Goal: Information Seeking & Learning: Check status

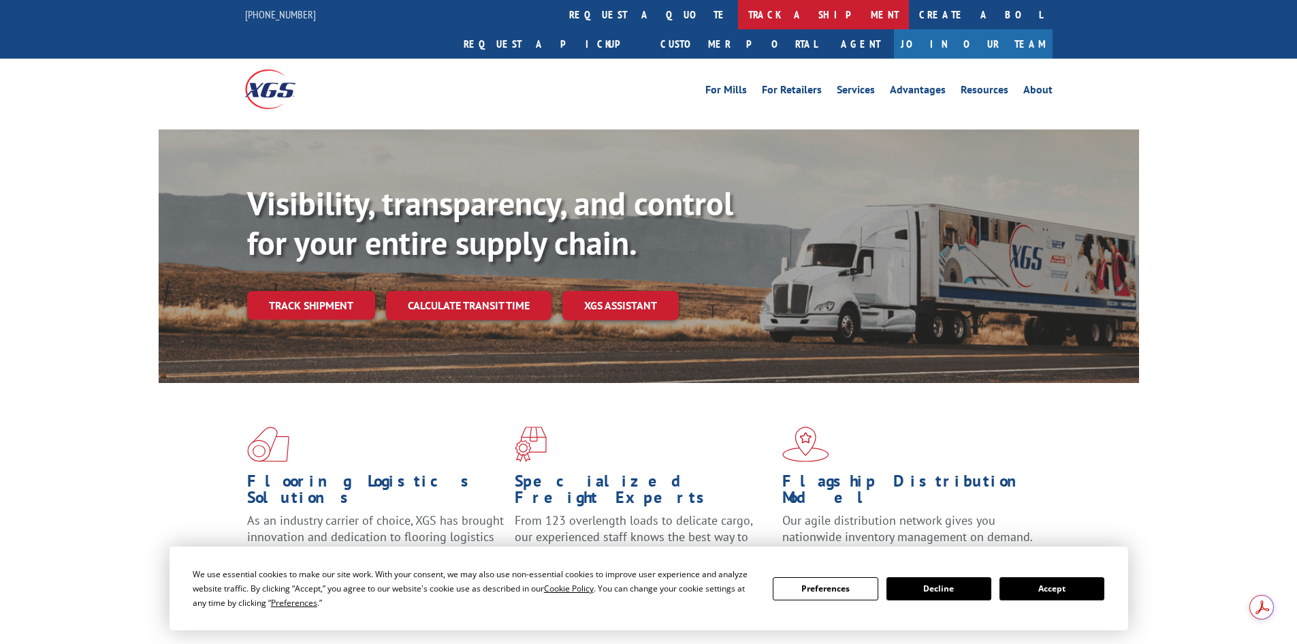
click at [738, 16] on link "track a shipment" at bounding box center [823, 14] width 171 height 29
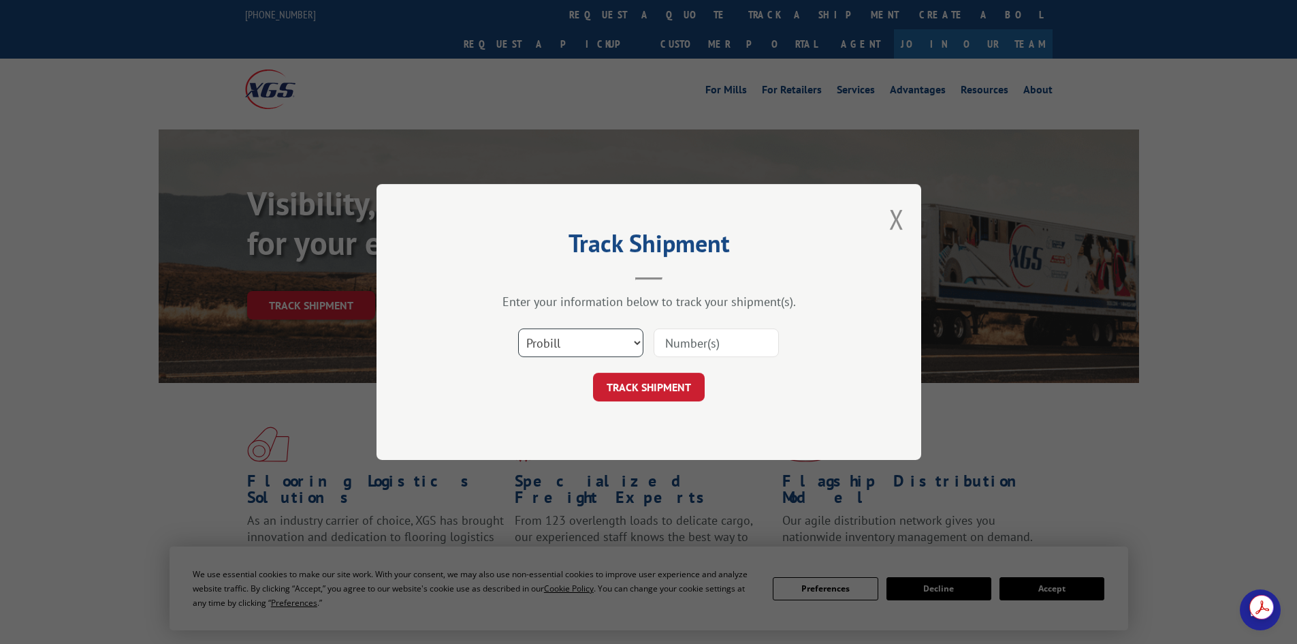
click at [561, 351] on select "Select category... Probill BOL PO" at bounding box center [580, 342] width 125 height 29
select select "po"
click at [518, 328] on select "Select category... Probill BOL PO" at bounding box center [580, 342] width 125 height 29
click at [713, 343] on input at bounding box center [716, 342] width 125 height 29
paste input "35536426"
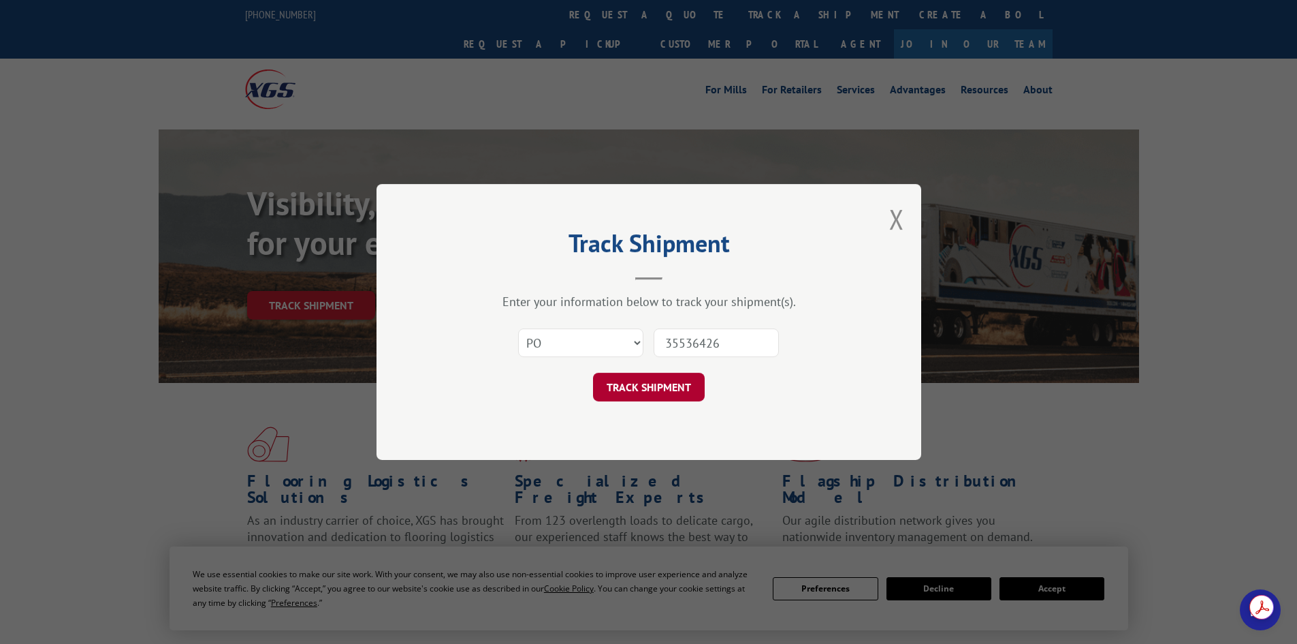
type input "35536426"
click at [666, 380] on button "TRACK SHIPMENT" at bounding box center [649, 387] width 112 height 29
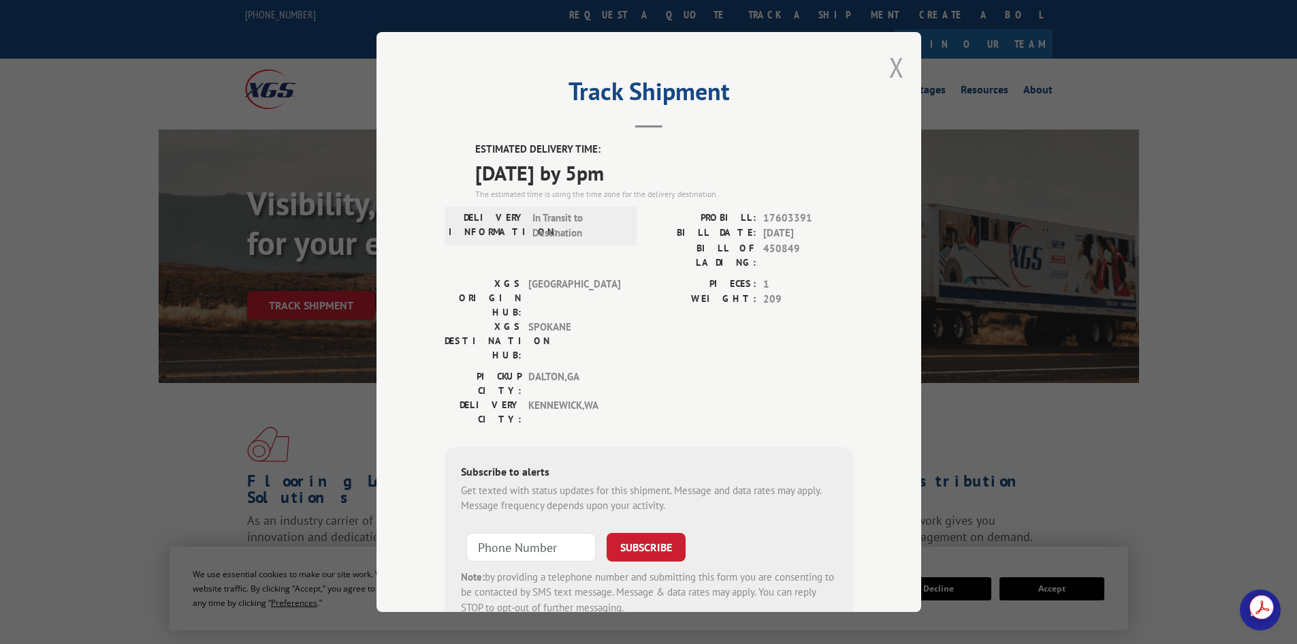
click at [897, 79] on button "Close modal" at bounding box center [897, 67] width 15 height 36
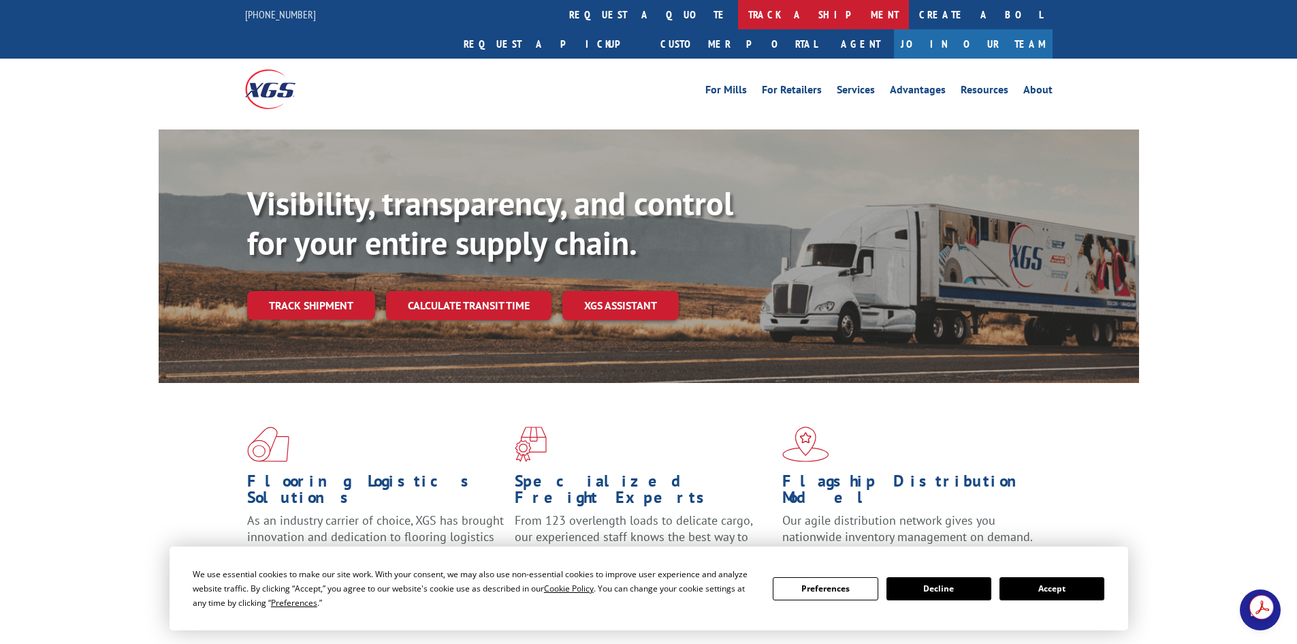
click at [738, 11] on link "track a shipment" at bounding box center [823, 14] width 171 height 29
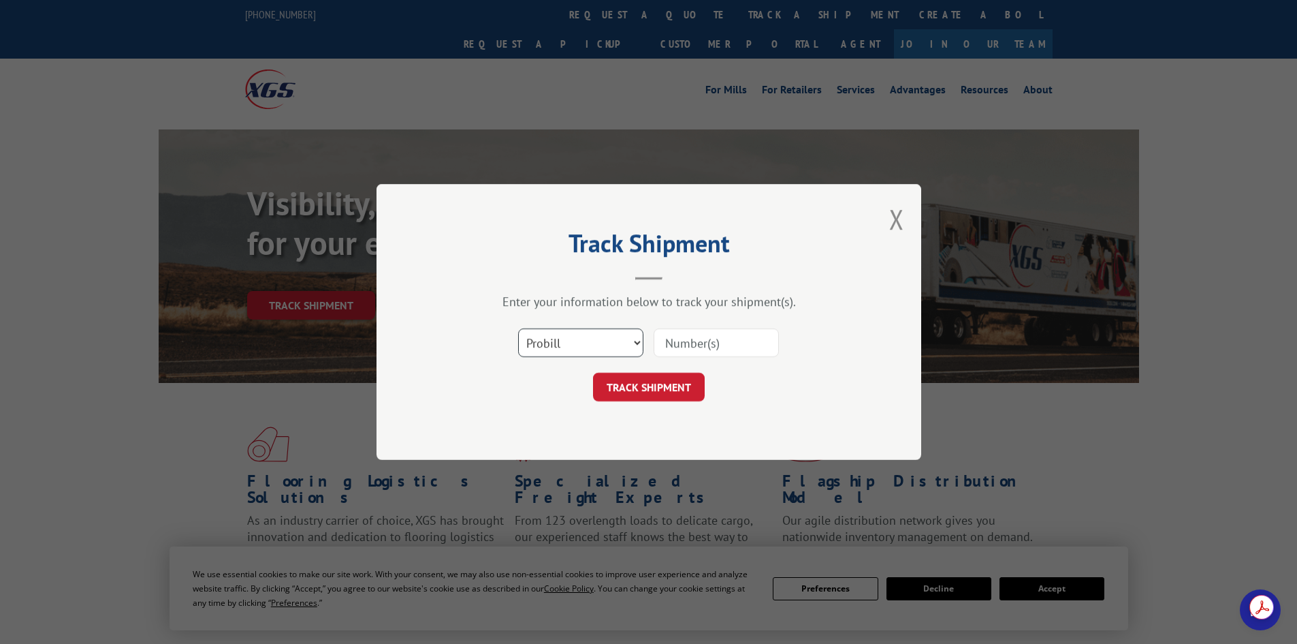
click at [576, 350] on select "Select category... Probill BOL PO" at bounding box center [580, 342] width 125 height 29
select select "po"
click at [518, 328] on select "Select category... Probill BOL PO" at bounding box center [580, 342] width 125 height 29
click at [680, 352] on input at bounding box center [716, 342] width 125 height 29
paste input "27523219"
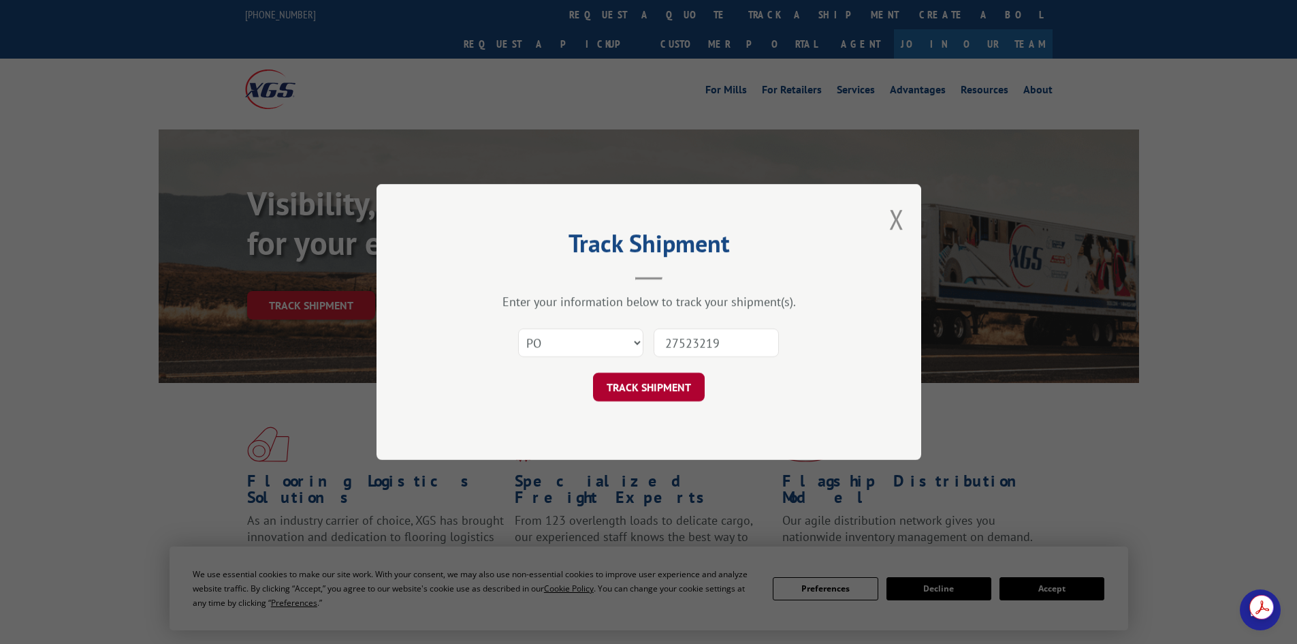
type input "27523219"
click at [659, 385] on button "TRACK SHIPMENT" at bounding box center [649, 387] width 112 height 29
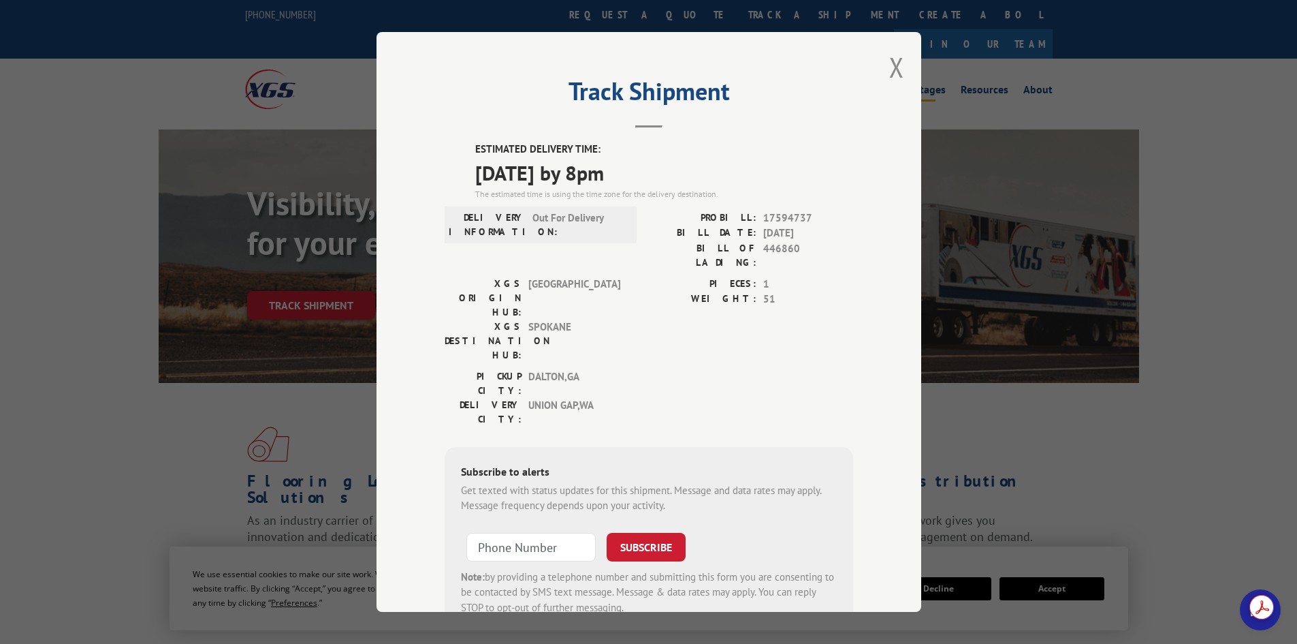
click at [890, 68] on button "Close modal" at bounding box center [897, 67] width 15 height 36
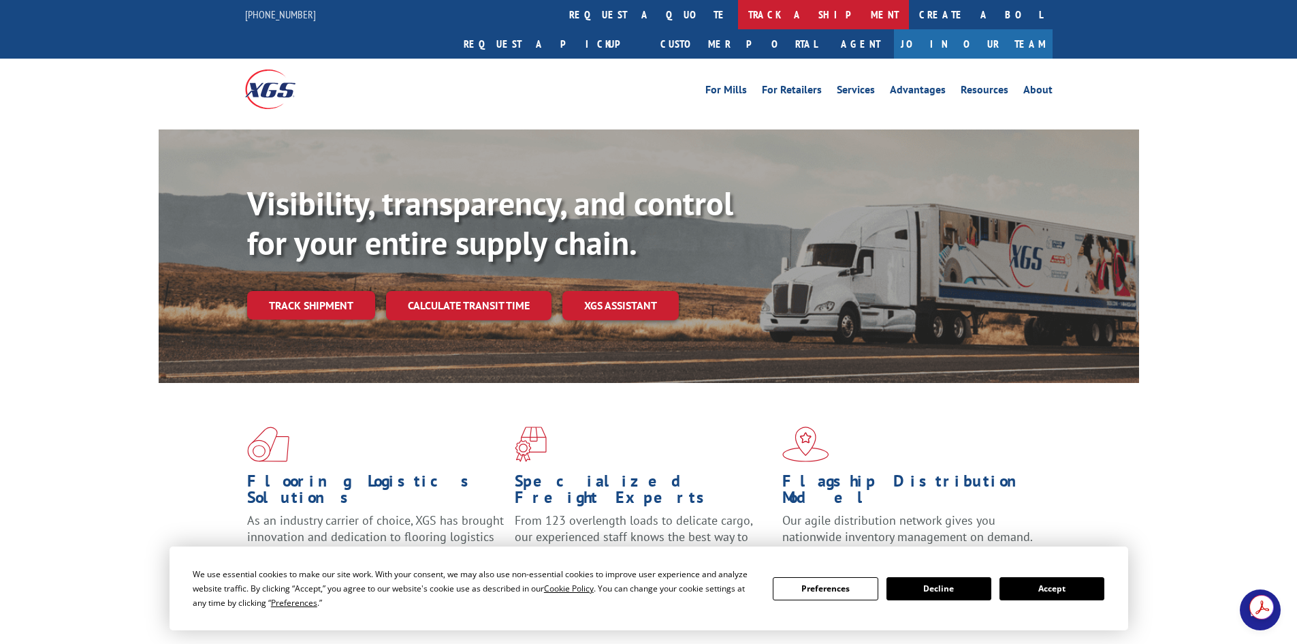
click at [738, 17] on link "track a shipment" at bounding box center [823, 14] width 171 height 29
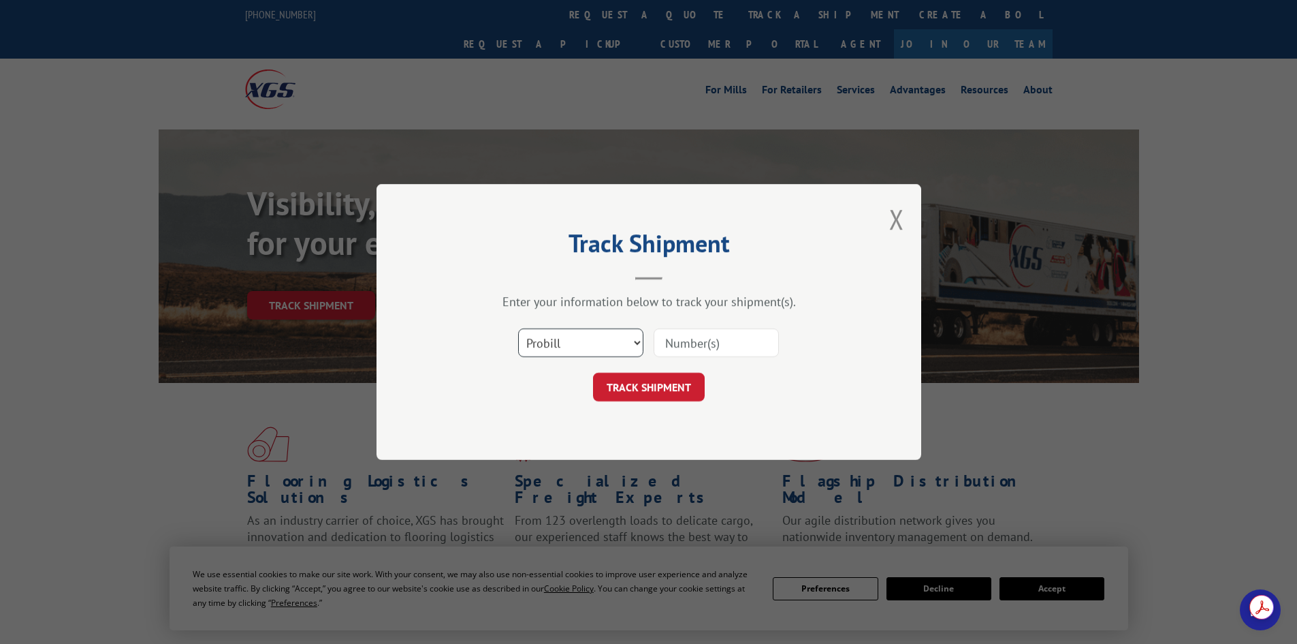
click at [571, 350] on select "Select category... Probill BOL PO" at bounding box center [580, 342] width 125 height 29
select select "po"
click at [518, 328] on select "Select category... Probill BOL PO" at bounding box center [580, 342] width 125 height 29
click at [685, 344] on input at bounding box center [716, 342] width 125 height 29
paste input "35536426"
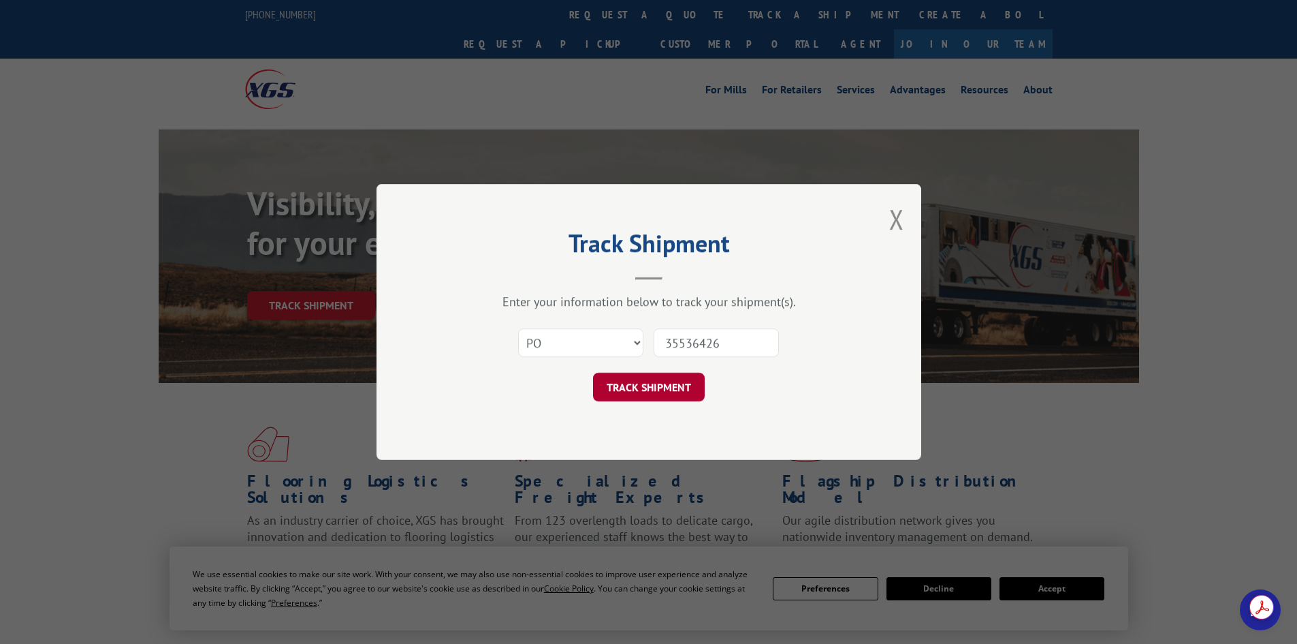
type input "35536426"
click at [650, 388] on button "TRACK SHIPMENT" at bounding box center [649, 387] width 112 height 29
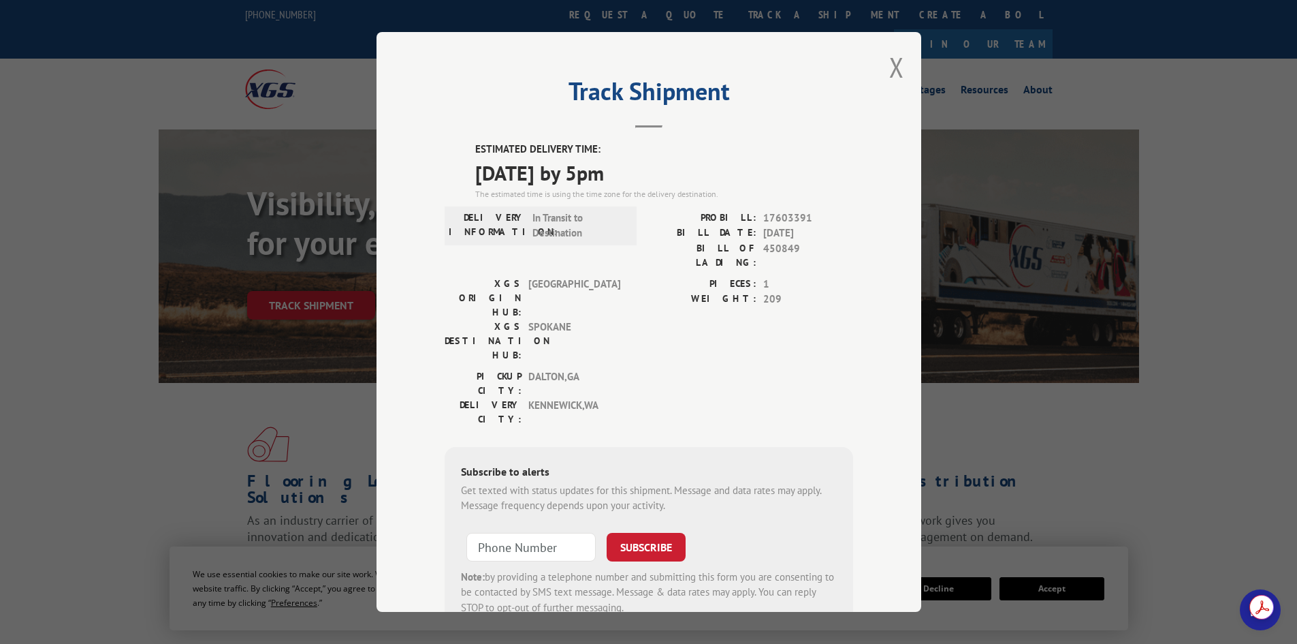
click at [226, 309] on div "Track Shipment ESTIMATED DELIVERY TIME: [DATE] by 5pm The estimated time is usi…" at bounding box center [648, 322] width 1297 height 644
click at [890, 64] on button "Close modal" at bounding box center [897, 67] width 15 height 36
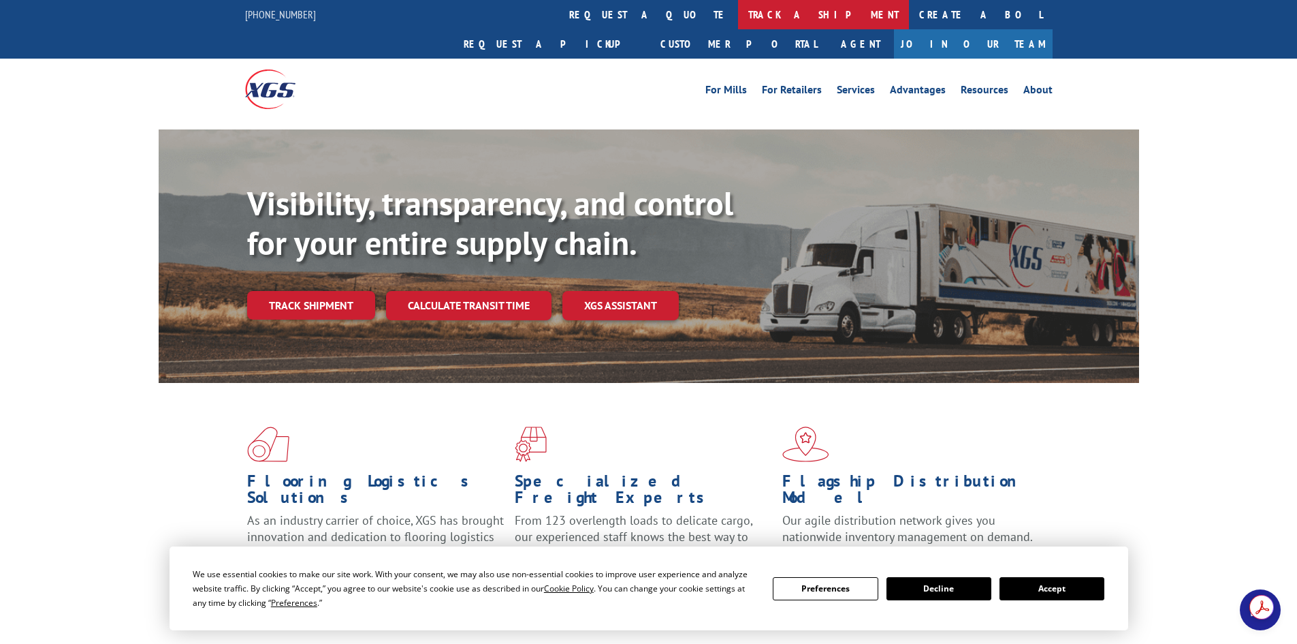
click at [738, 16] on link "track a shipment" at bounding box center [823, 14] width 171 height 29
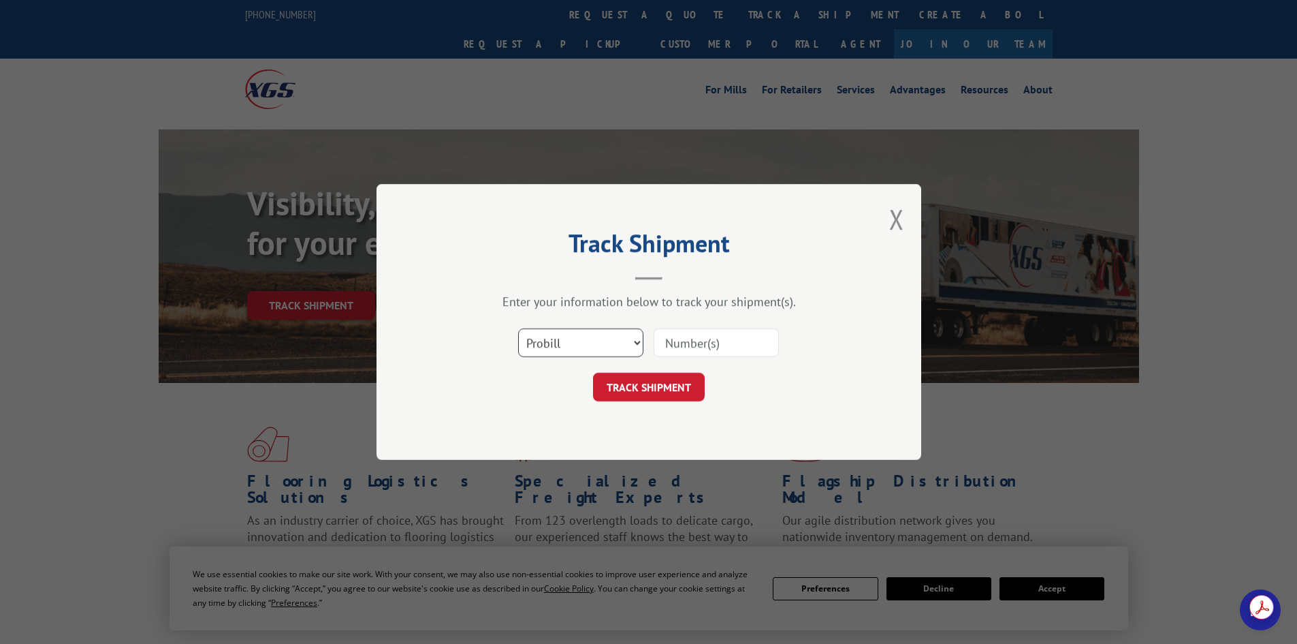
click at [576, 342] on select "Select category... Probill BOL PO" at bounding box center [580, 342] width 125 height 29
select select "po"
click at [518, 328] on select "Select category... Probill BOL PO" at bounding box center [580, 342] width 125 height 29
click at [682, 341] on input at bounding box center [716, 342] width 125 height 29
paste input "27523367"
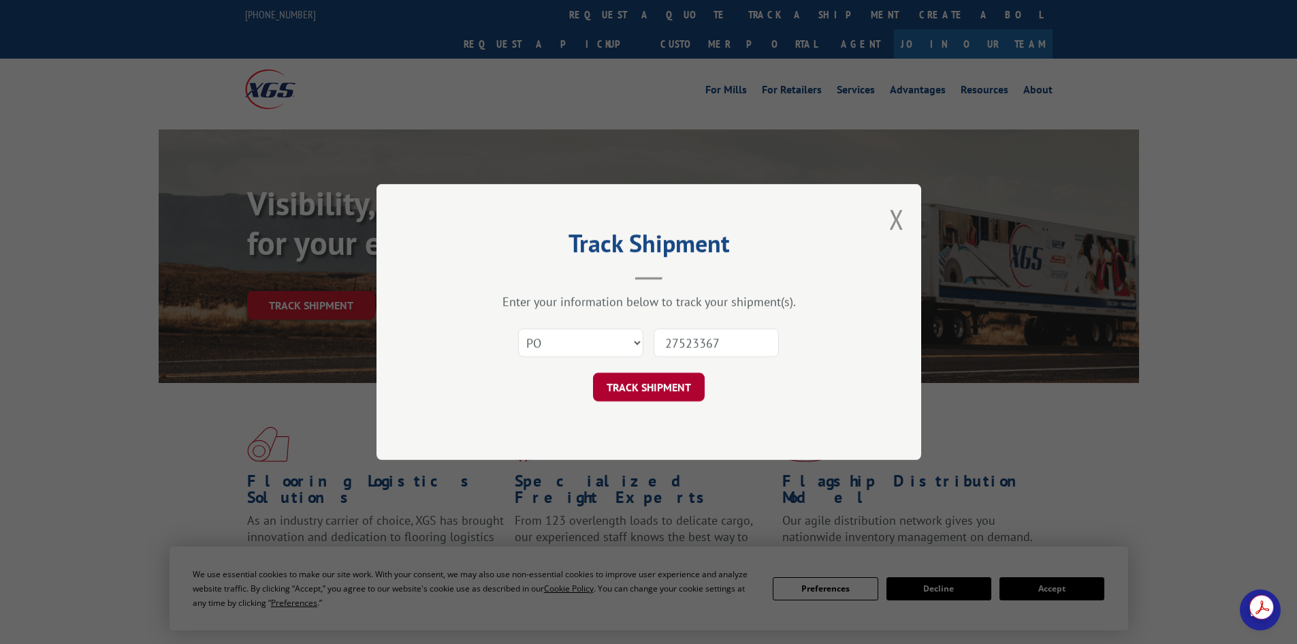
type input "27523367"
click at [652, 383] on button "TRACK SHIPMENT" at bounding box center [649, 387] width 112 height 29
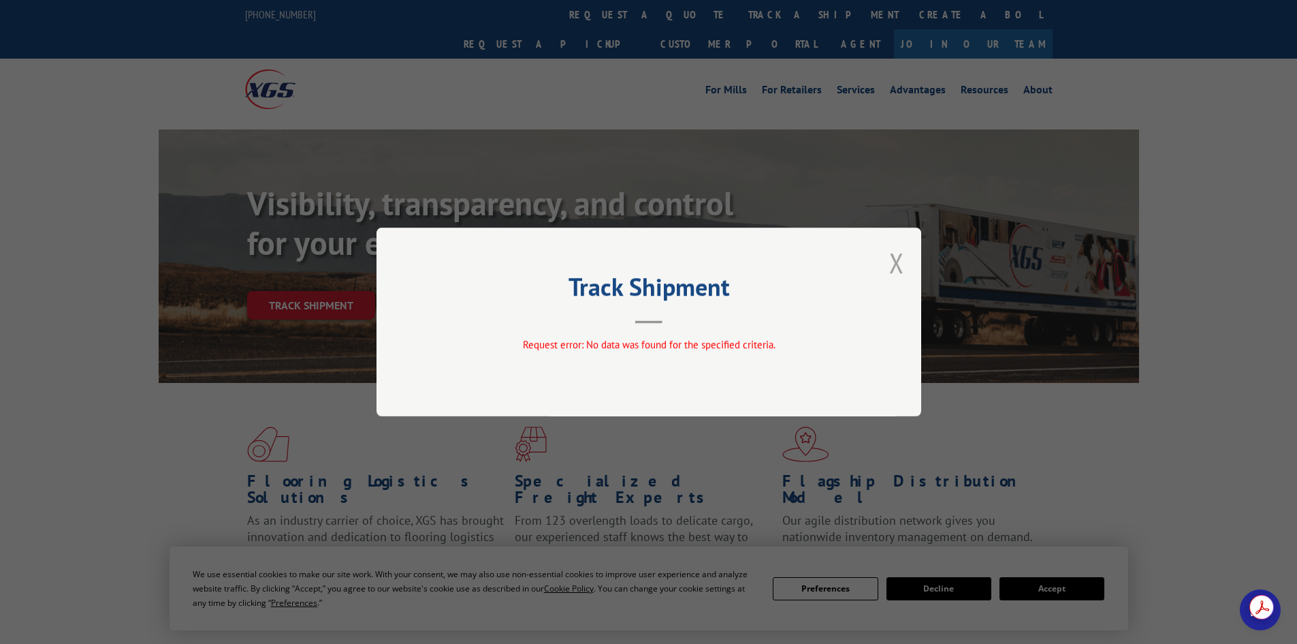
click at [904, 260] on button "Close modal" at bounding box center [897, 263] width 15 height 36
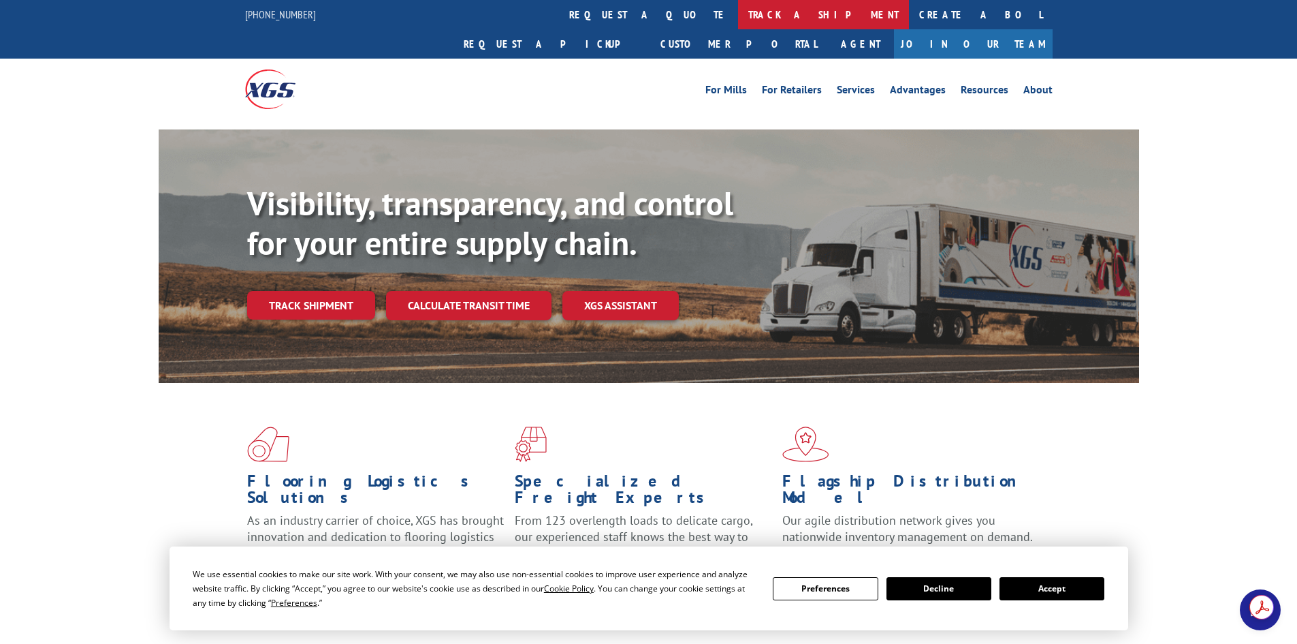
click at [738, 25] on link "track a shipment" at bounding box center [823, 14] width 171 height 29
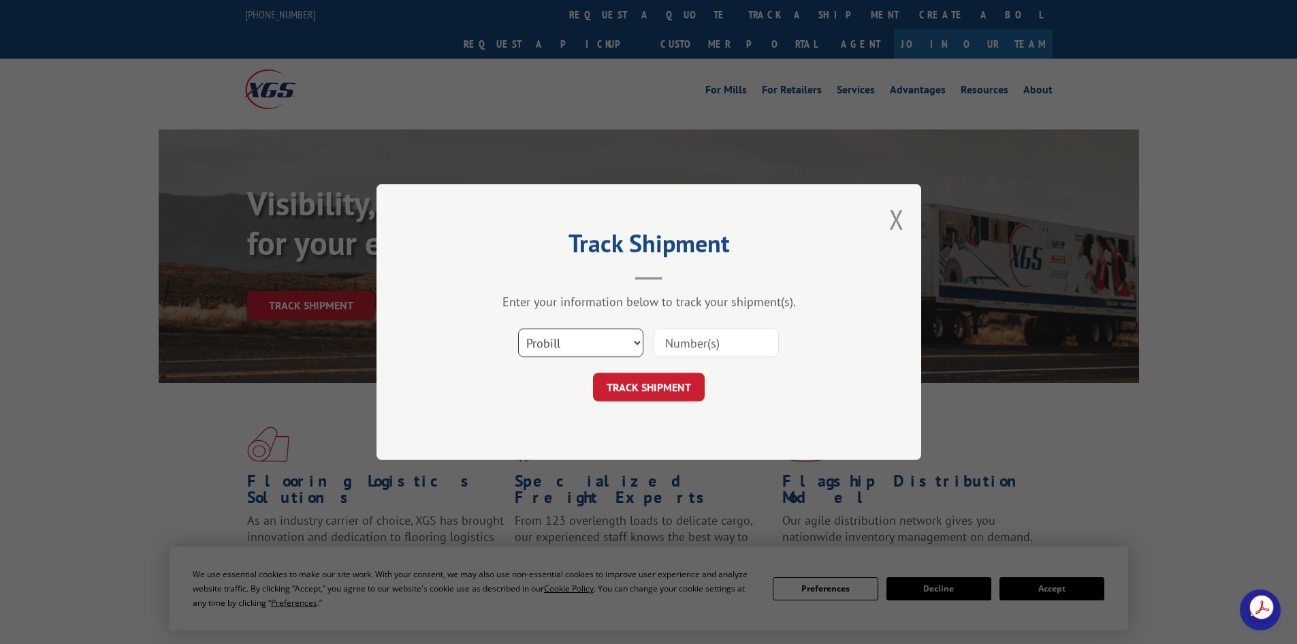
click at [548, 352] on select "Select category... Probill BOL PO" at bounding box center [580, 342] width 125 height 29
click at [715, 277] on header "Track Shipment" at bounding box center [649, 257] width 409 height 46
click at [599, 340] on select "Select category... Probill BOL PO" at bounding box center [580, 342] width 125 height 29
select select "po"
click at [518, 328] on select "Select category... Probill BOL PO" at bounding box center [580, 342] width 125 height 29
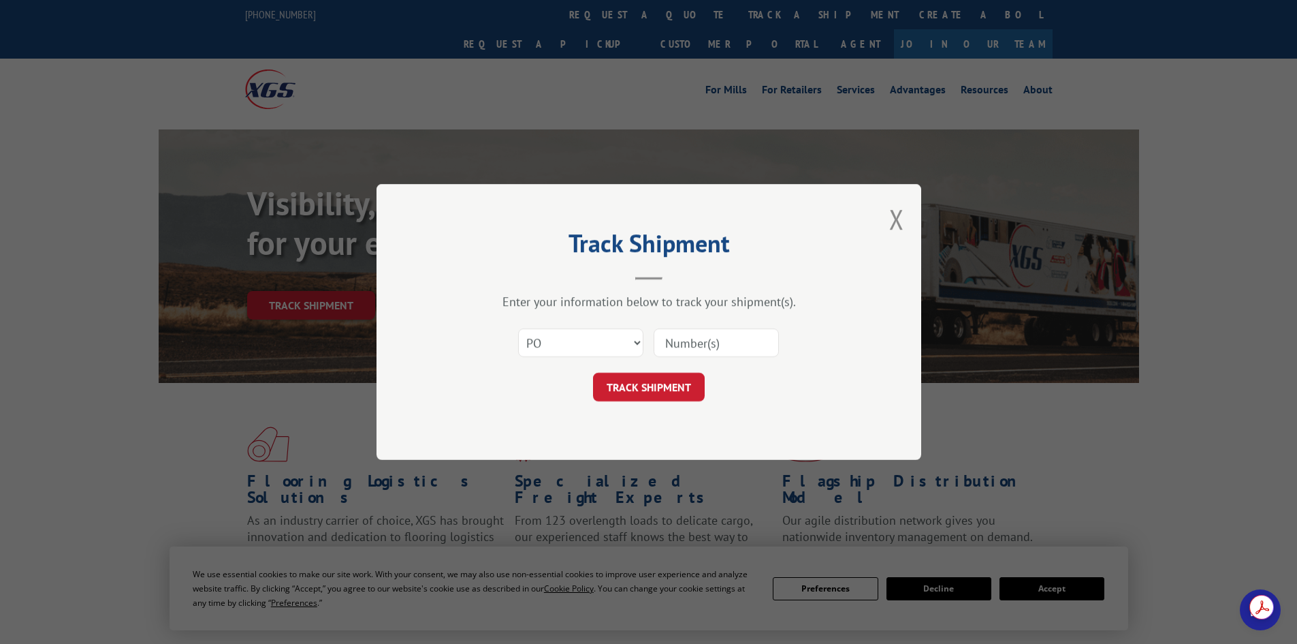
click at [681, 349] on input at bounding box center [716, 342] width 125 height 29
paste input "27523367"
type input "27523367"
click at [654, 393] on button "TRACK SHIPMENT" at bounding box center [649, 387] width 112 height 29
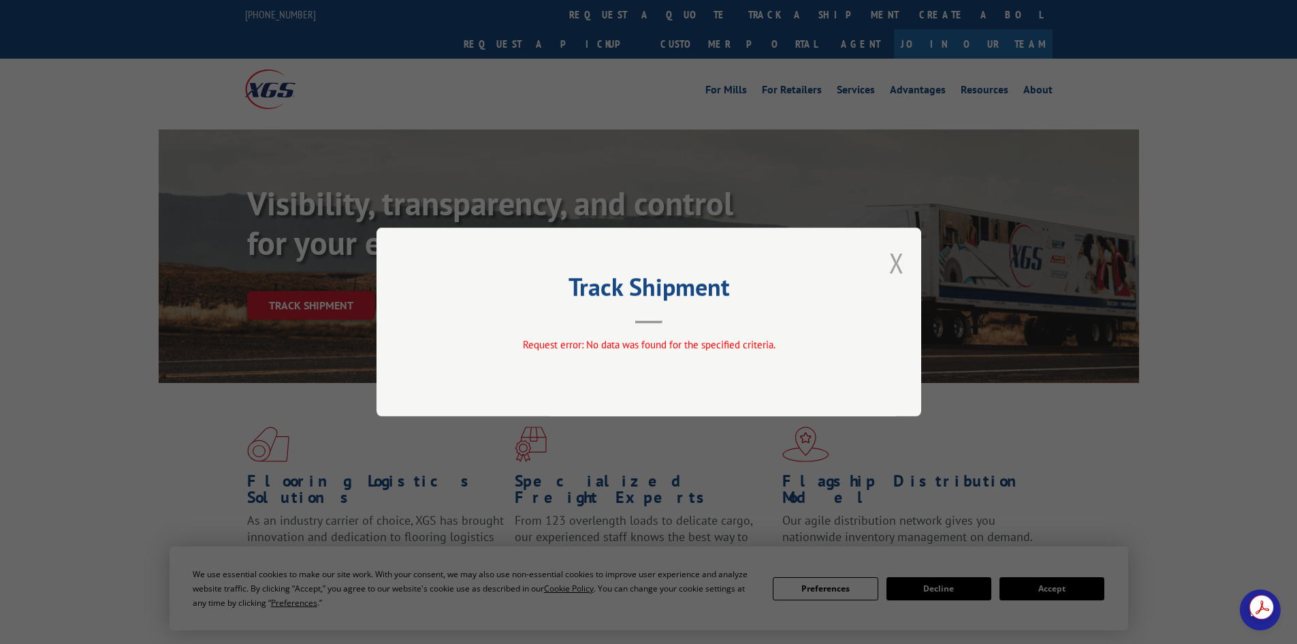
click at [892, 263] on button "Close modal" at bounding box center [897, 263] width 15 height 36
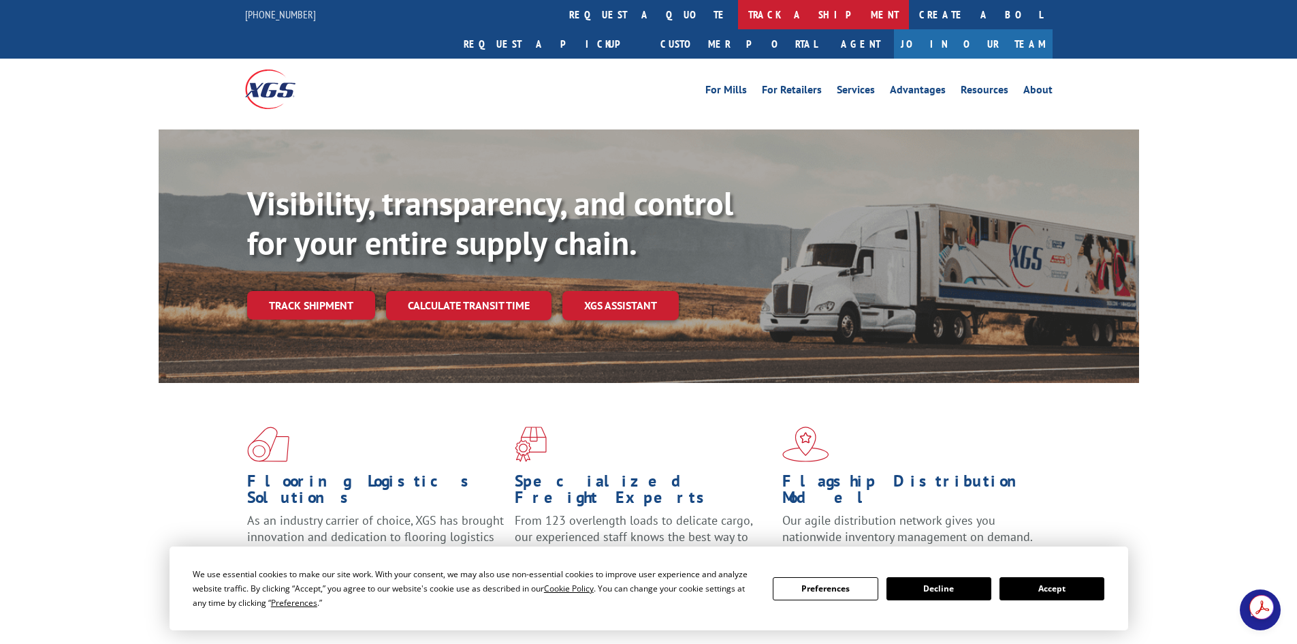
click at [738, 27] on link "track a shipment" at bounding box center [823, 14] width 171 height 29
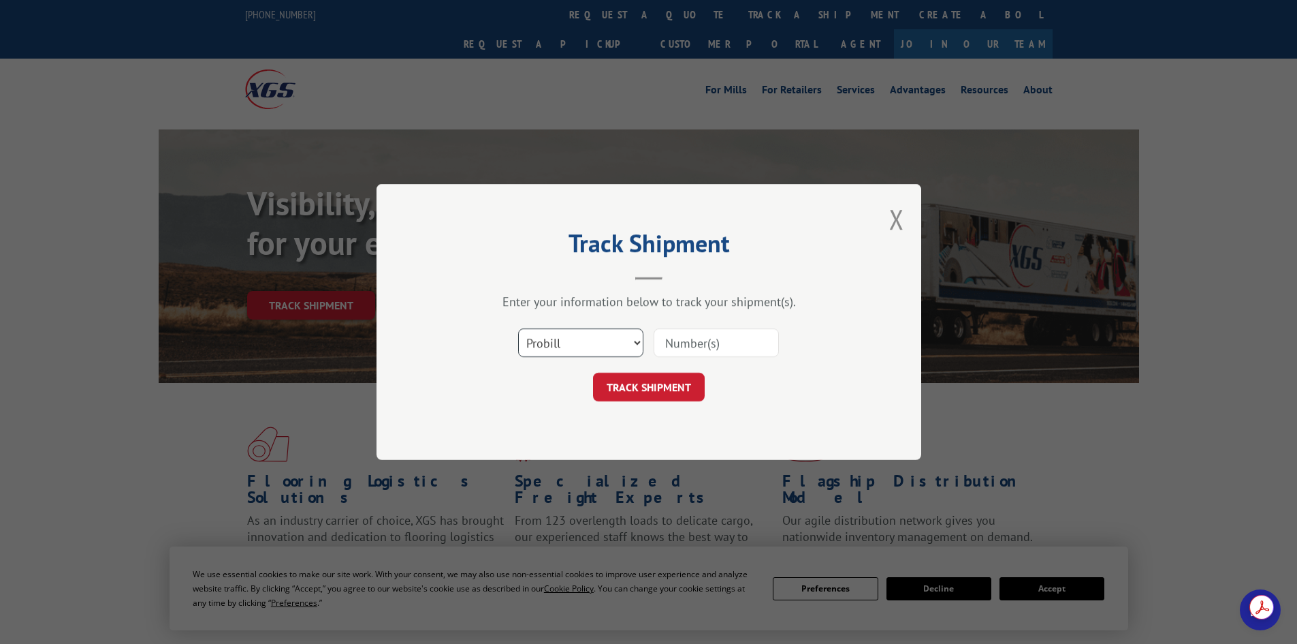
click at [606, 344] on select "Select category... Probill BOL PO" at bounding box center [580, 342] width 125 height 29
select select "po"
click at [518, 328] on select "Select category... Probill BOL PO" at bounding box center [580, 342] width 125 height 29
click at [673, 345] on input at bounding box center [716, 342] width 125 height 29
paste input "2752"
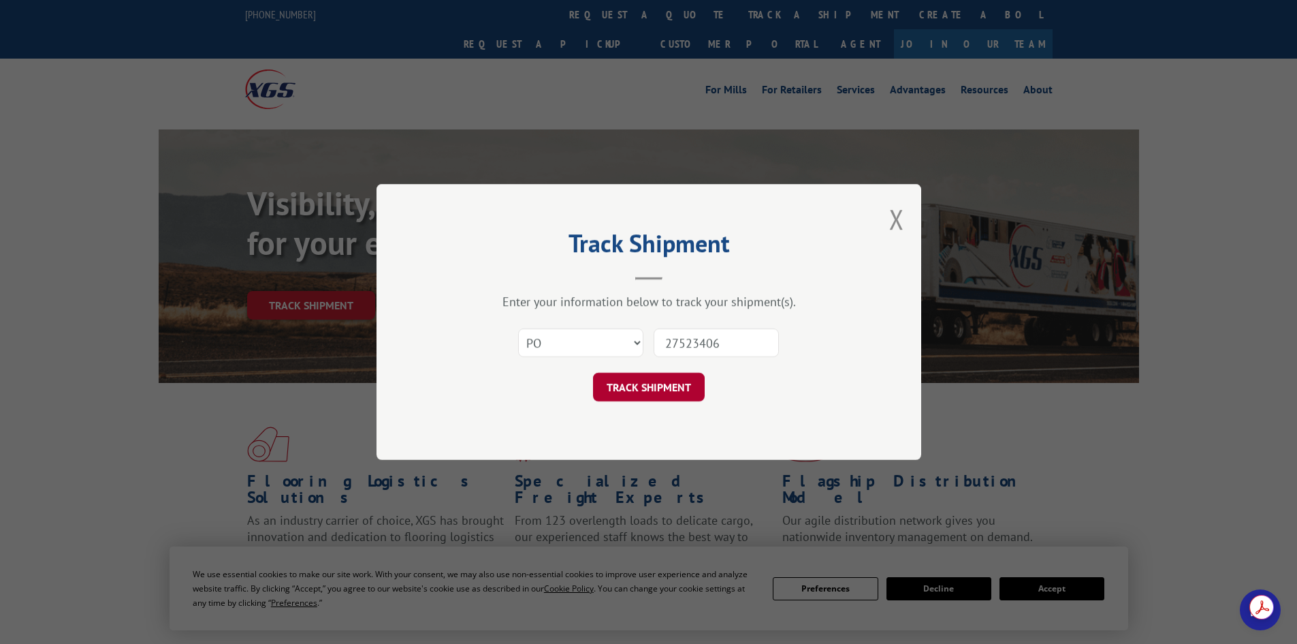
type input "27523406"
click at [665, 388] on button "TRACK SHIPMENT" at bounding box center [649, 387] width 112 height 29
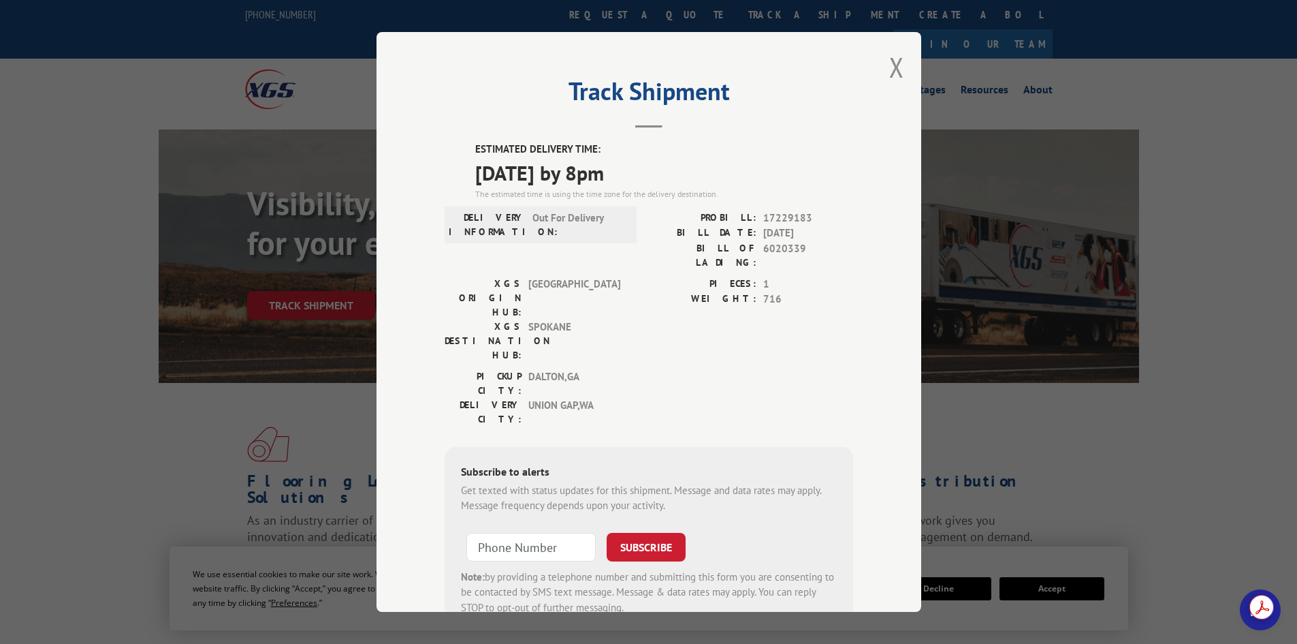
click at [981, 127] on div "Track Shipment ESTIMATED DELIVERY TIME: [DATE] by 8pm The estimated time is usi…" at bounding box center [648, 322] width 1297 height 644
click at [890, 61] on button "Close modal" at bounding box center [897, 67] width 15 height 36
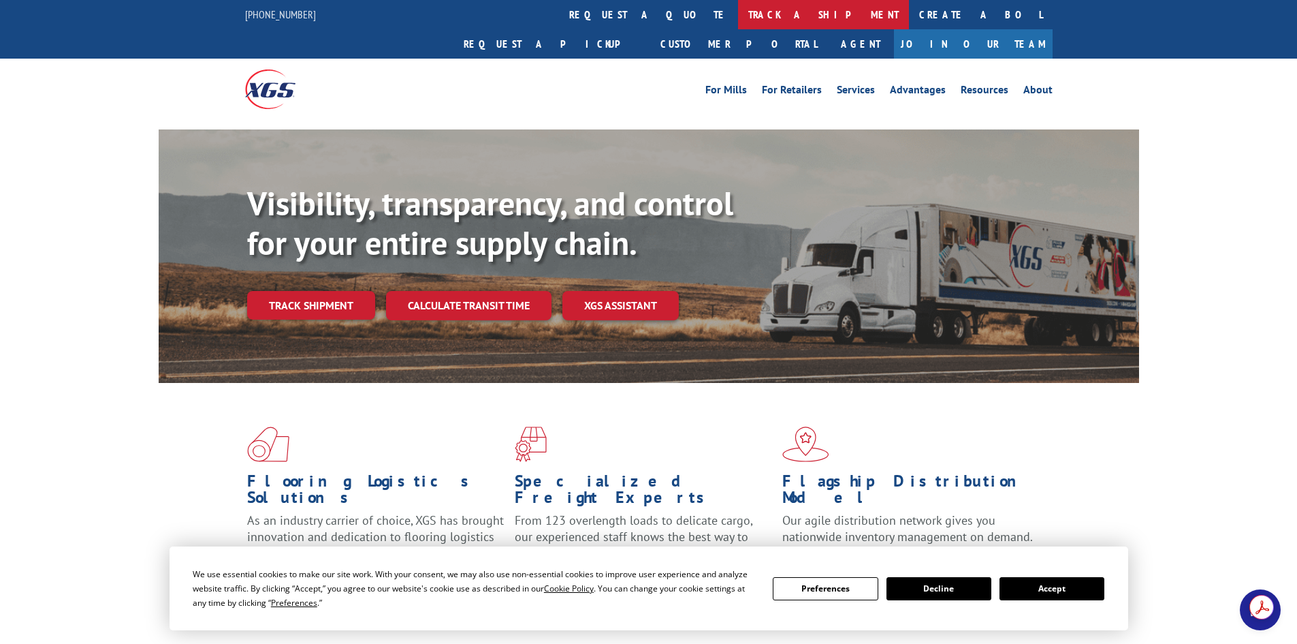
click at [738, 16] on link "track a shipment" at bounding box center [823, 14] width 171 height 29
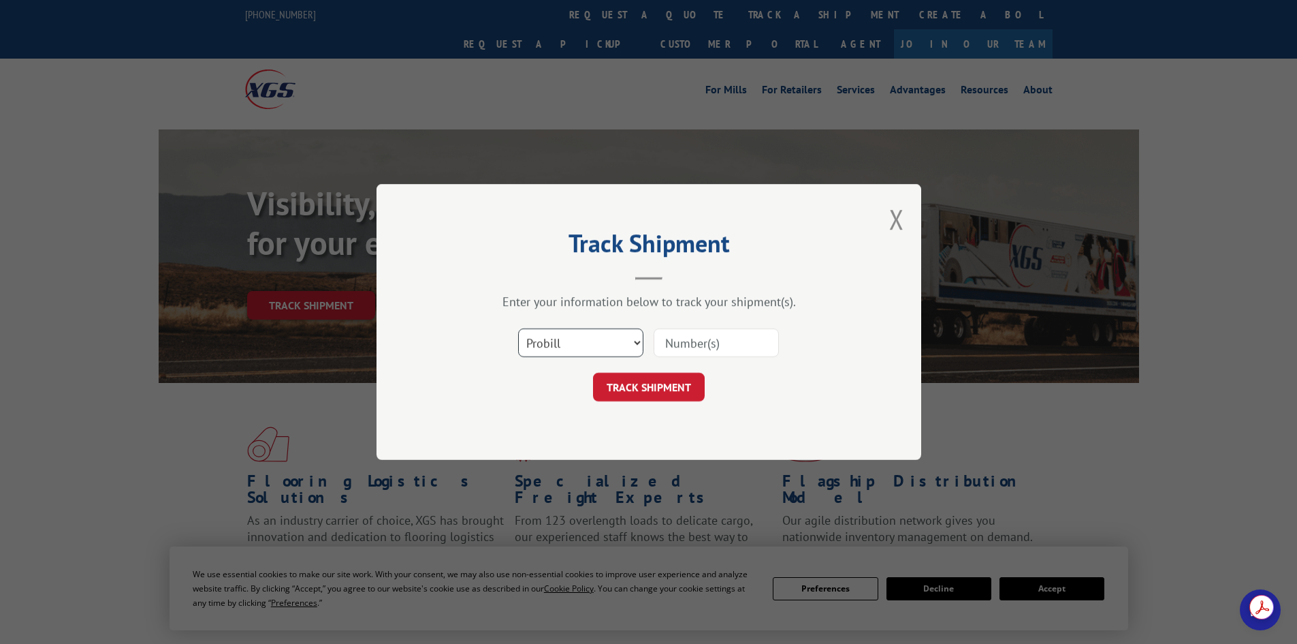
click at [580, 349] on select "Select category... Probill BOL PO" at bounding box center [580, 342] width 125 height 29
select select "po"
click at [518, 328] on select "Select category... Probill BOL PO" at bounding box center [580, 342] width 125 height 29
click at [696, 336] on input at bounding box center [716, 342] width 125 height 29
paste input "39520703"
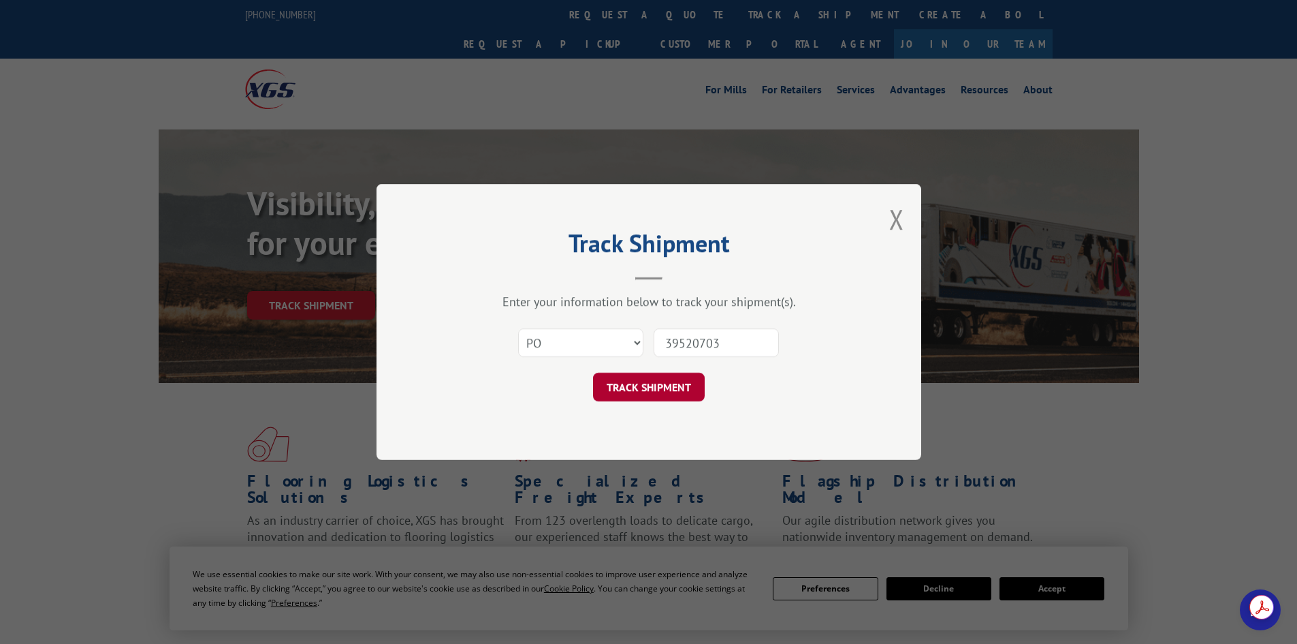
type input "39520703"
click at [646, 383] on button "TRACK SHIPMENT" at bounding box center [649, 387] width 112 height 29
